Goal: Complete application form: Complete application form

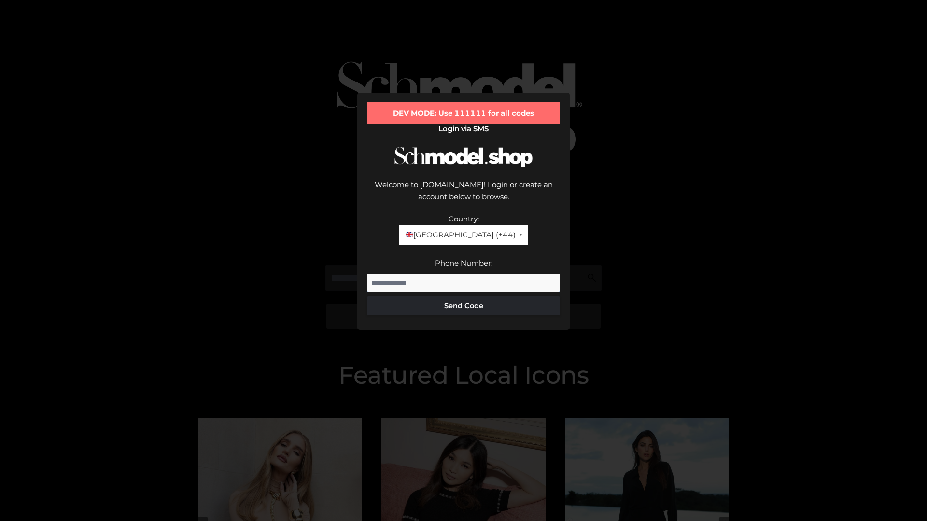
click at [463, 274] on input "Phone Number:" at bounding box center [463, 283] width 193 height 19
type input "**********"
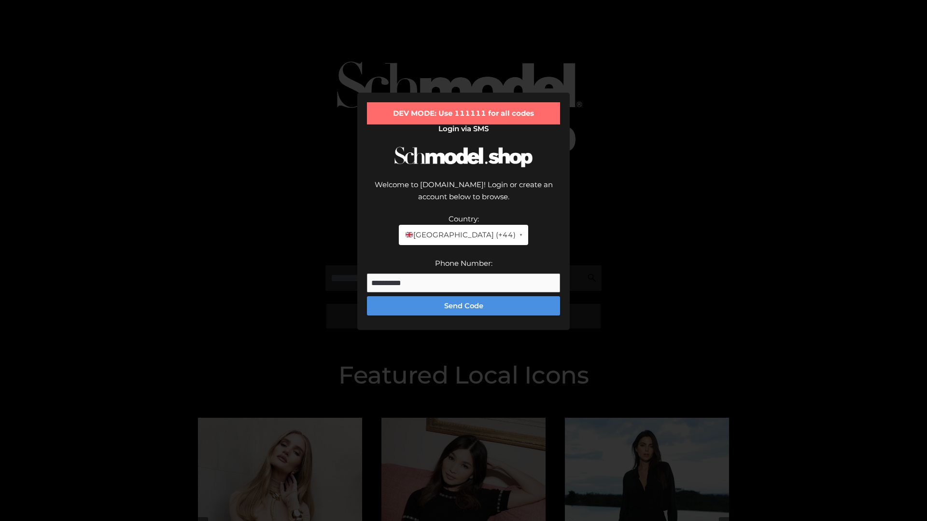
click at [463, 296] on button "Send Code" at bounding box center [463, 305] width 193 height 19
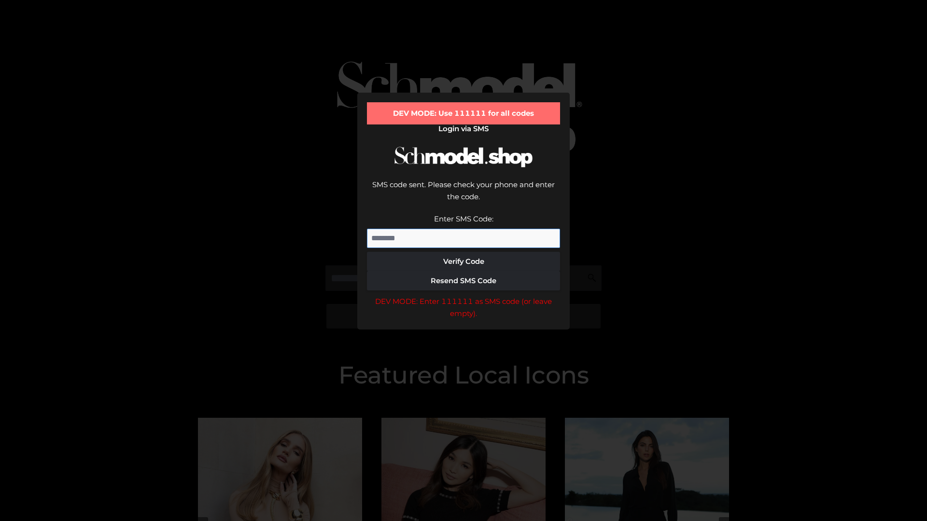
click at [463, 229] on input "Enter SMS Code:" at bounding box center [463, 238] width 193 height 19
type input "******"
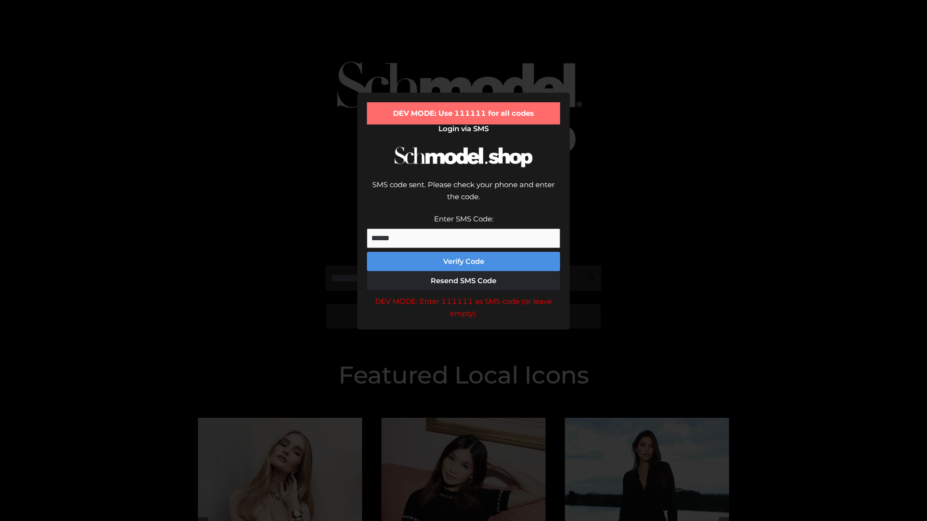
click at [463, 252] on button "Verify Code" at bounding box center [463, 261] width 193 height 19
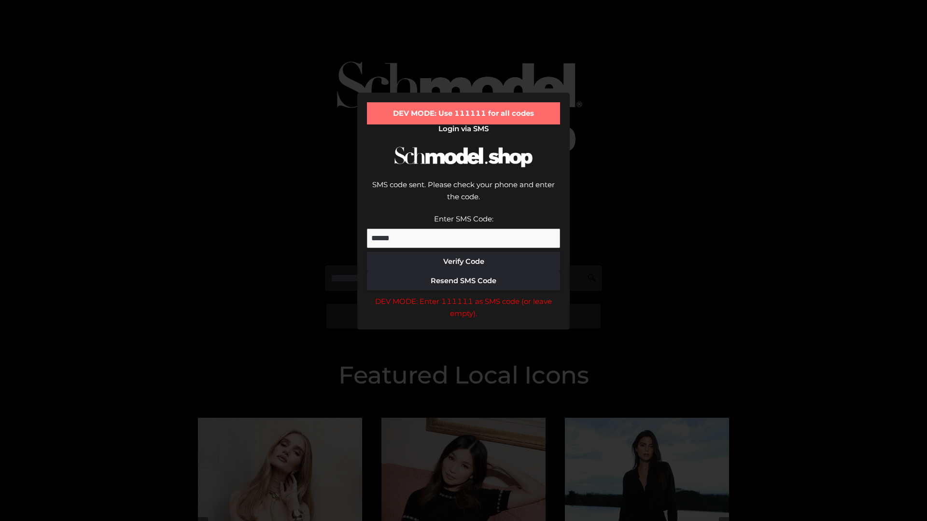
click at [463, 295] on div "DEV MODE: Enter 111111 as SMS code (or leave empty)." at bounding box center [463, 307] width 193 height 25
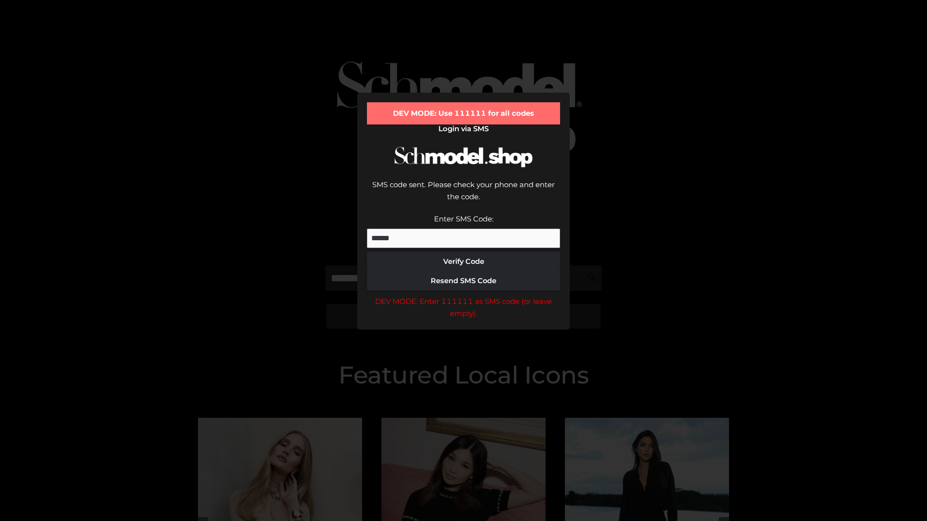
click at [463, 295] on div "DEV MODE: Enter 111111 as SMS code (or leave empty)." at bounding box center [463, 307] width 193 height 25
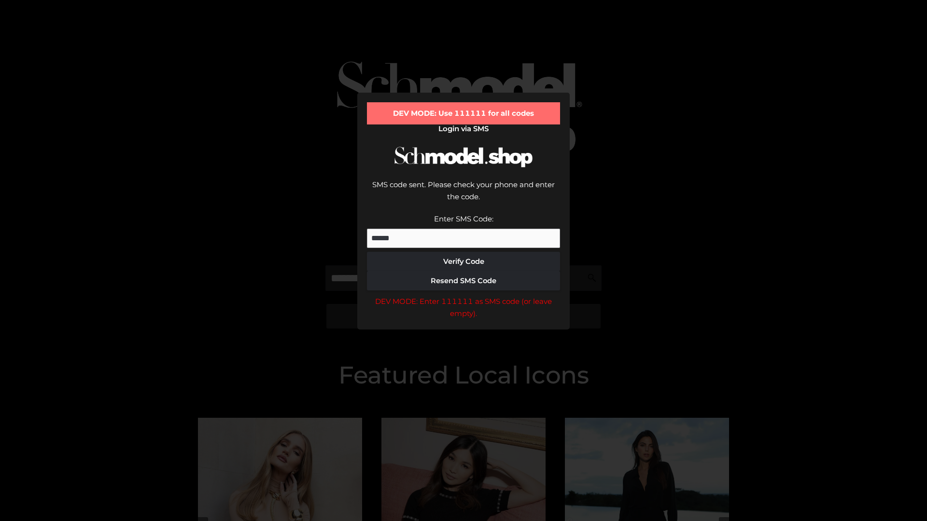
click at [463, 295] on div "DEV MODE: Enter 111111 as SMS code (or leave empty)." at bounding box center [463, 307] width 193 height 25
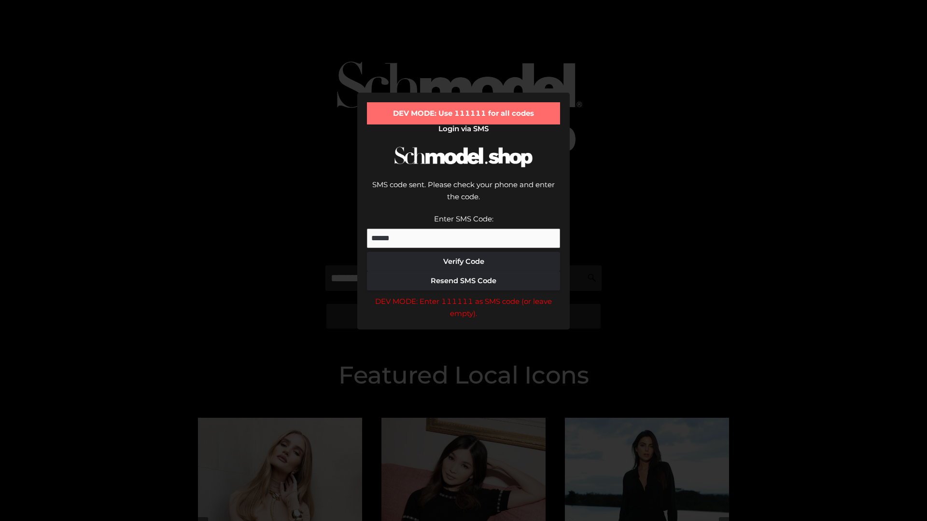
click at [463, 295] on div "DEV MODE: Enter 111111 as SMS code (or leave empty)." at bounding box center [463, 307] width 193 height 25
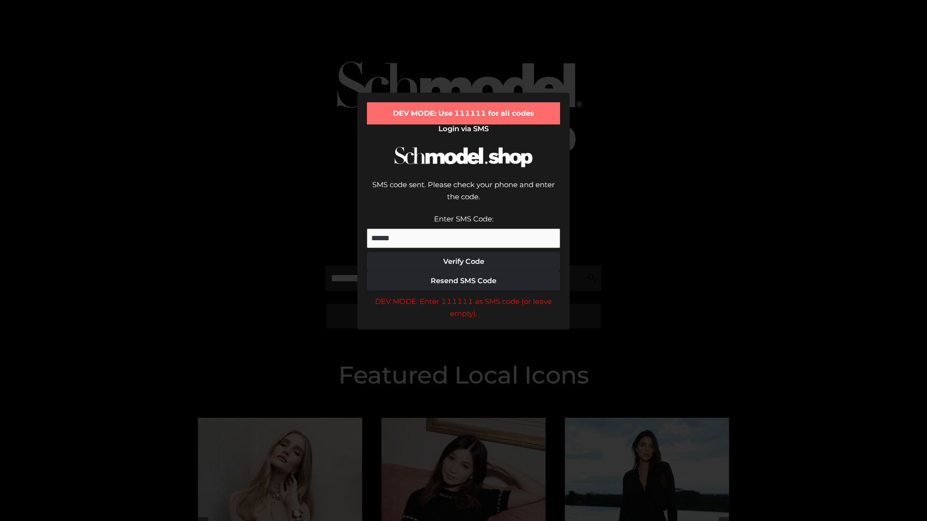
click at [463, 295] on div "DEV MODE: Enter 111111 as SMS code (or leave empty)." at bounding box center [463, 307] width 193 height 25
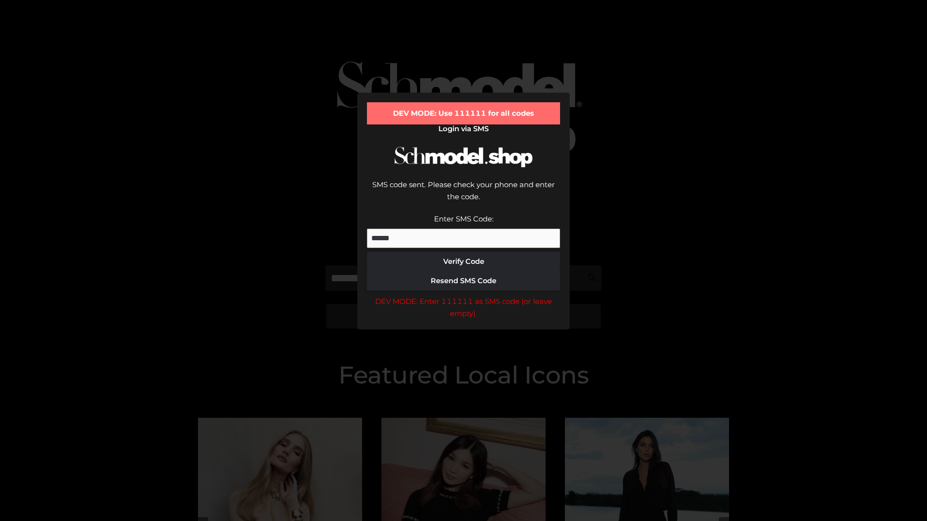
click at [463, 295] on div "DEV MODE: Enter 111111 as SMS code (or leave empty)." at bounding box center [463, 307] width 193 height 25
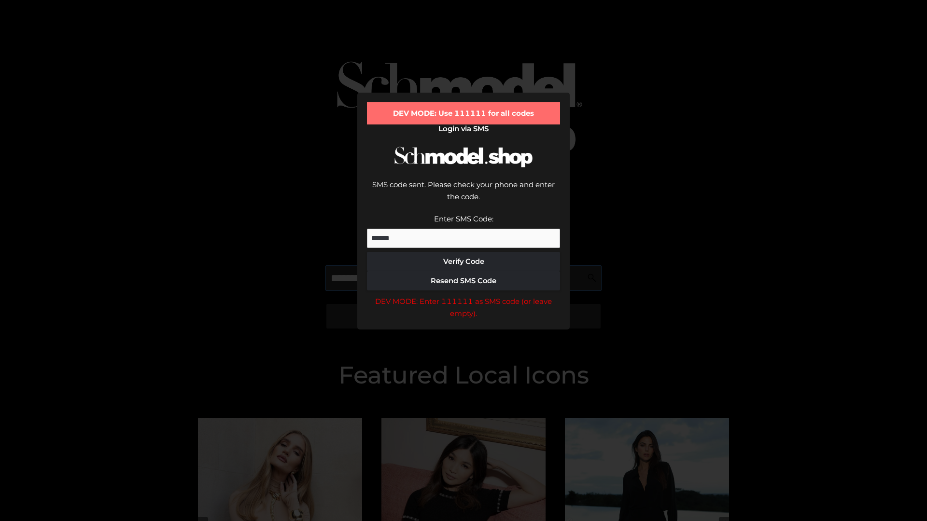
scroll to position [0, 50]
click at [463, 295] on div "DEV MODE: Enter 111111 as SMS code (or leave empty)." at bounding box center [463, 307] width 193 height 25
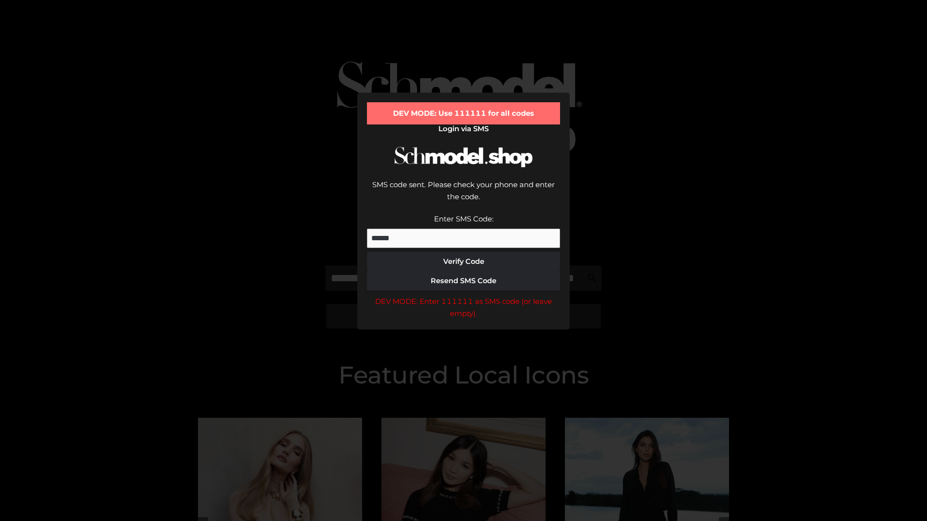
click at [463, 295] on div "DEV MODE: Enter 111111 as SMS code (or leave empty)." at bounding box center [463, 307] width 193 height 25
type input "**********"
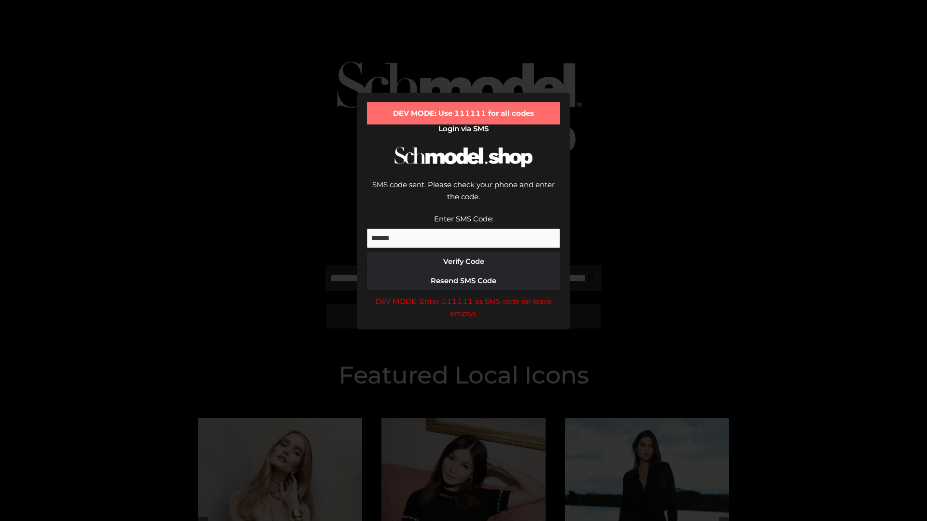
click at [463, 295] on div "DEV MODE: Enter 111111 as SMS code (or leave empty)." at bounding box center [463, 307] width 193 height 25
